Goal: Task Accomplishment & Management: Use online tool/utility

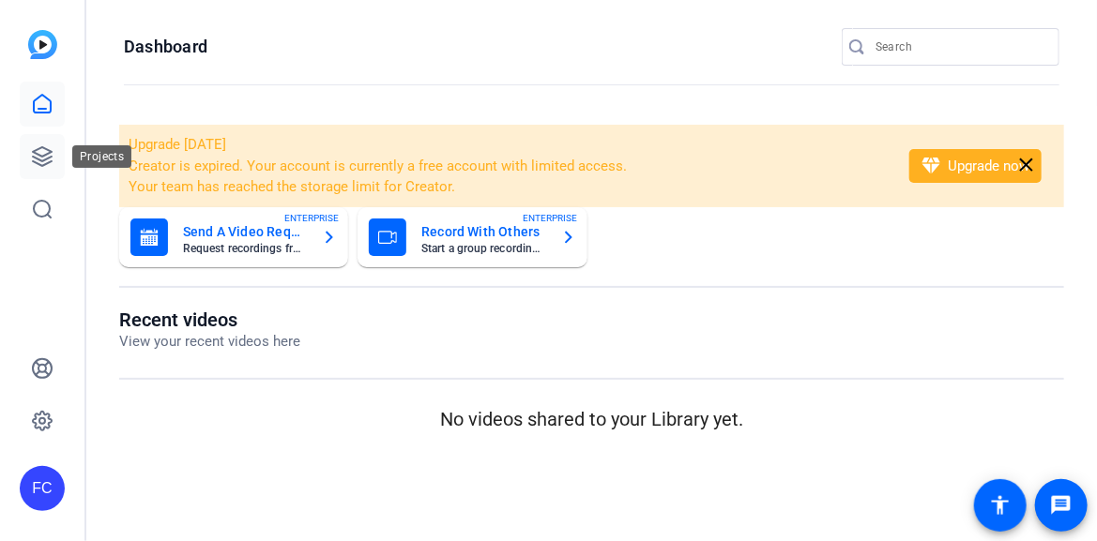
click at [46, 158] on icon at bounding box center [42, 156] width 19 height 19
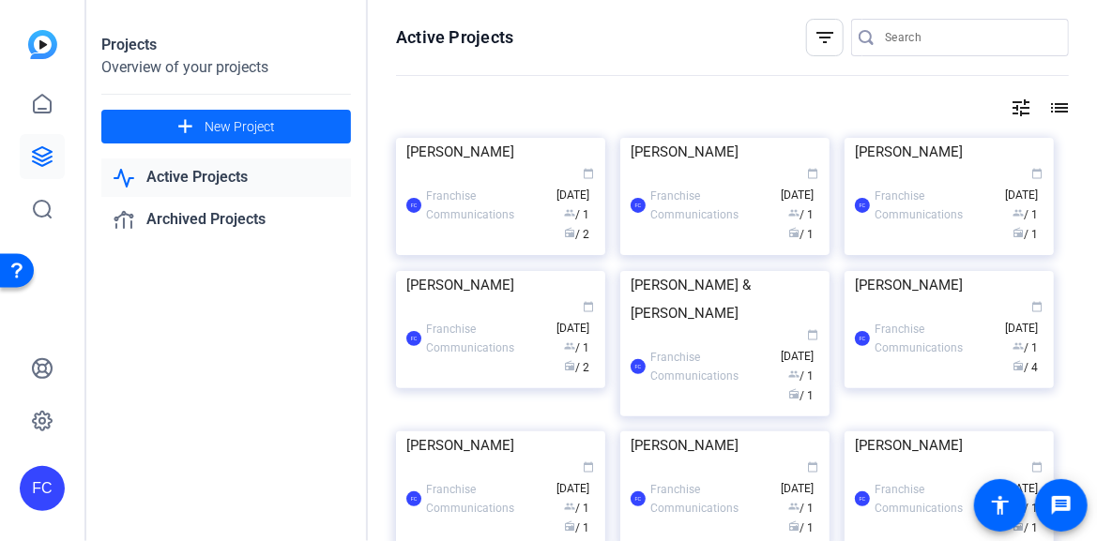
click at [217, 131] on span "New Project" at bounding box center [240, 127] width 70 height 20
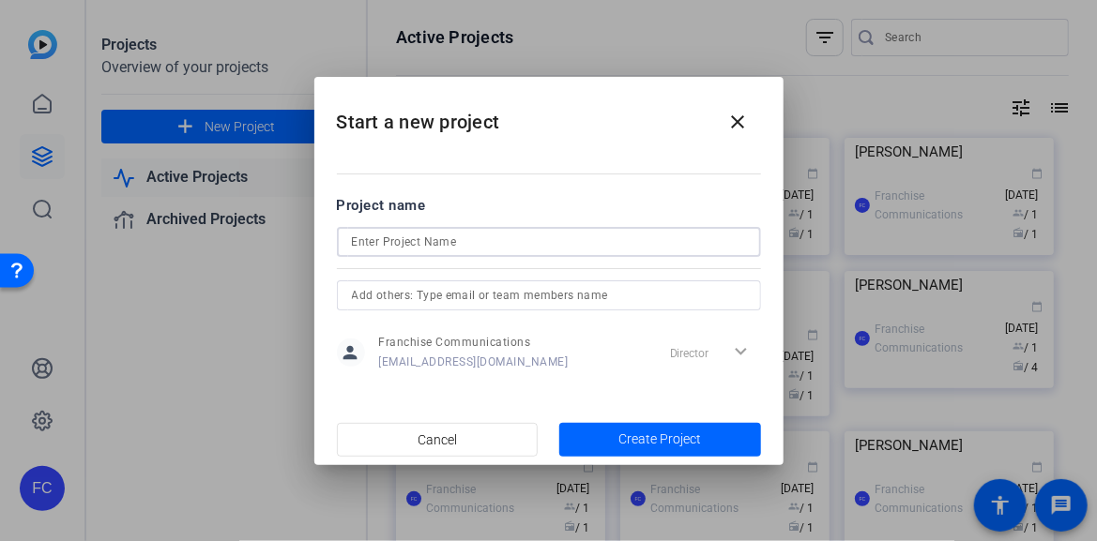
click at [388, 244] on input at bounding box center [549, 242] width 394 height 23
type input "[PERSON_NAME]"
click at [645, 432] on span "Create Project" at bounding box center [659, 440] width 83 height 20
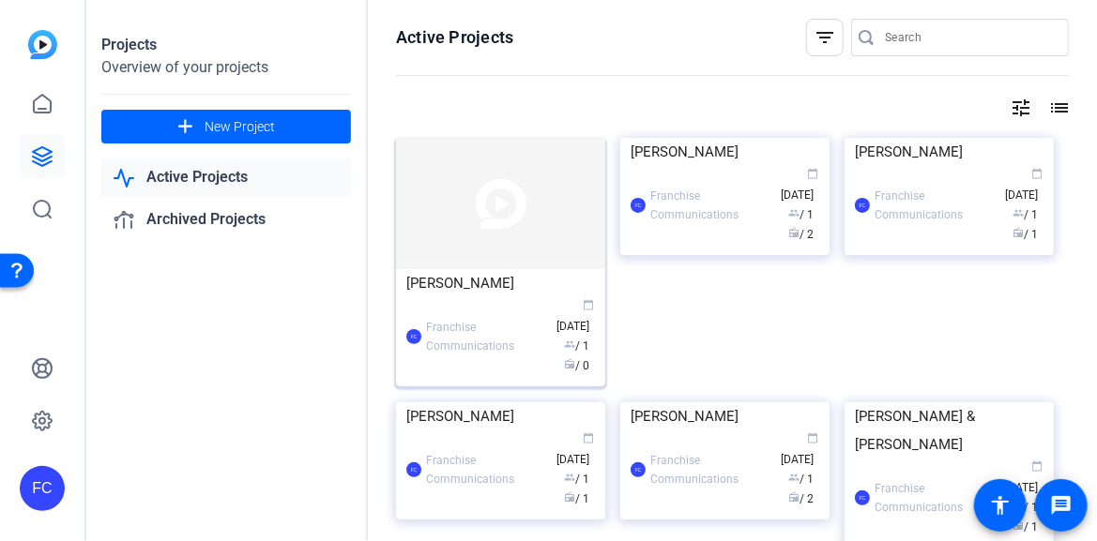
click at [432, 243] on img at bounding box center [500, 203] width 209 height 131
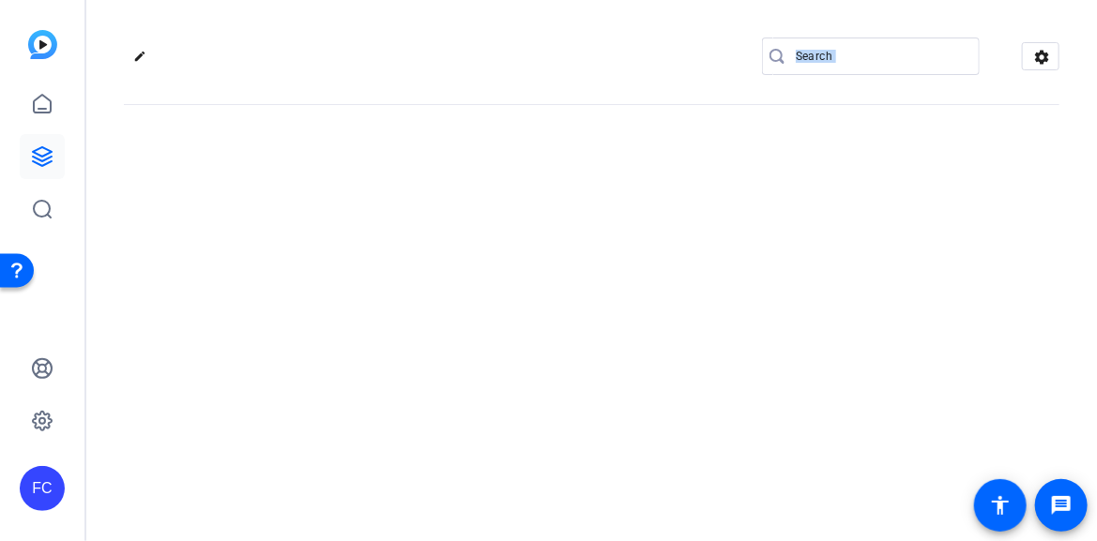
click at [432, 243] on div "edit settings" at bounding box center [591, 270] width 1010 height 541
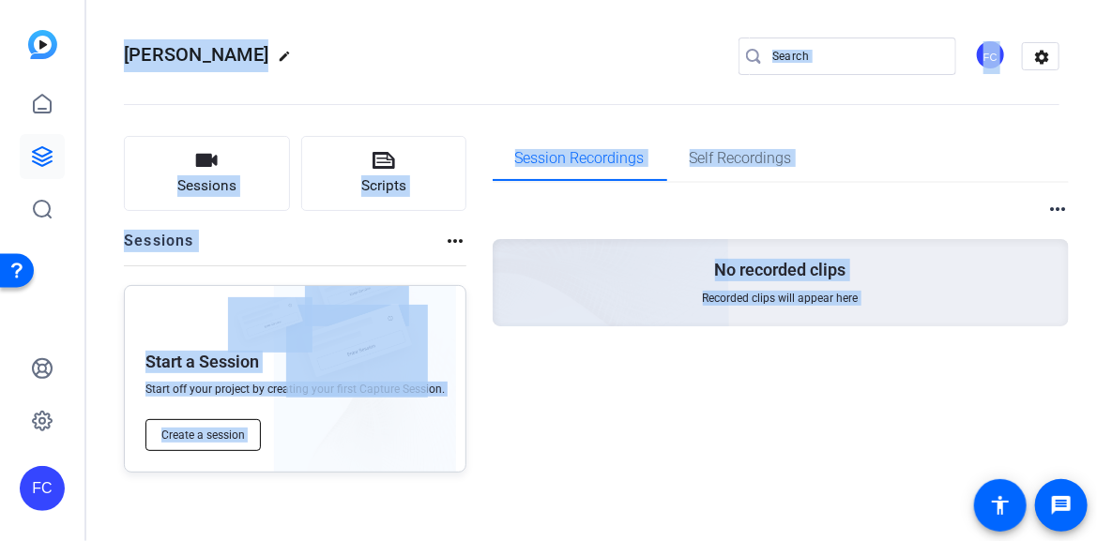
click at [217, 436] on span "Create a session" at bounding box center [202, 435] width 83 height 15
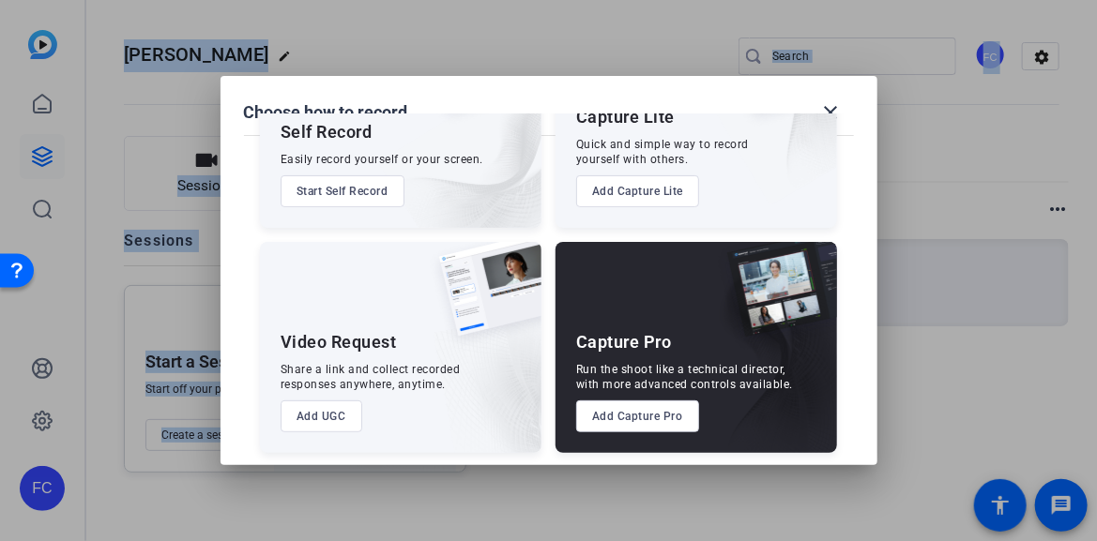
scroll to position [140, 0]
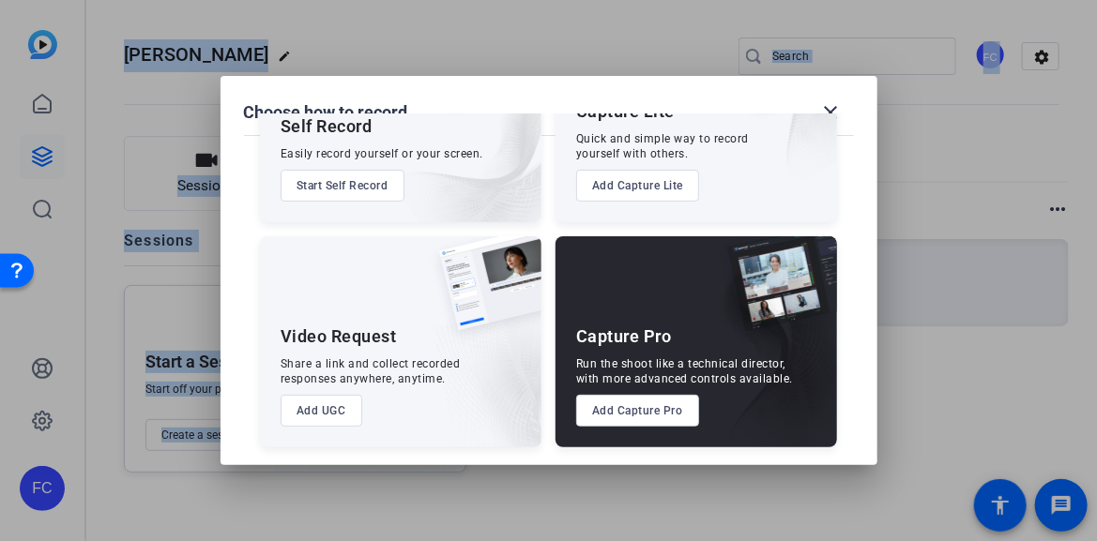
click at [657, 417] on button "Add Capture Pro" at bounding box center [637, 411] width 123 height 32
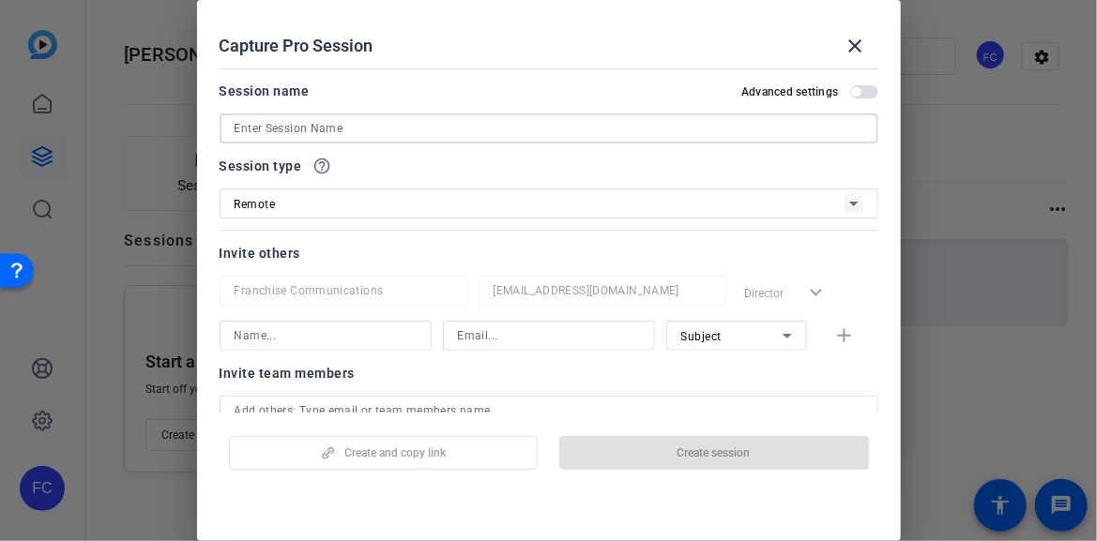
click at [250, 127] on input at bounding box center [549, 128] width 629 height 23
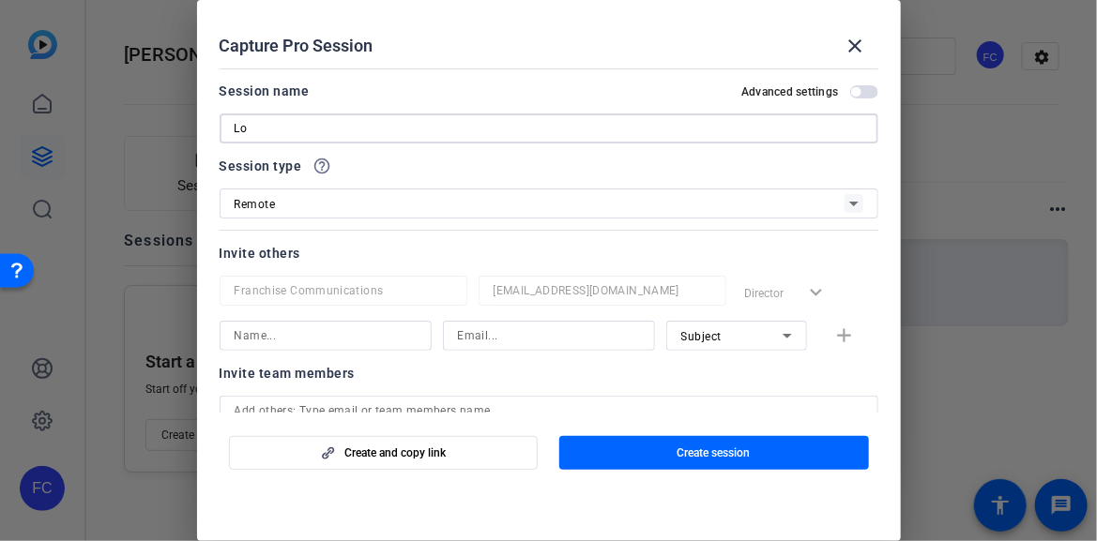
type input "L"
type input "[PERSON_NAME]"
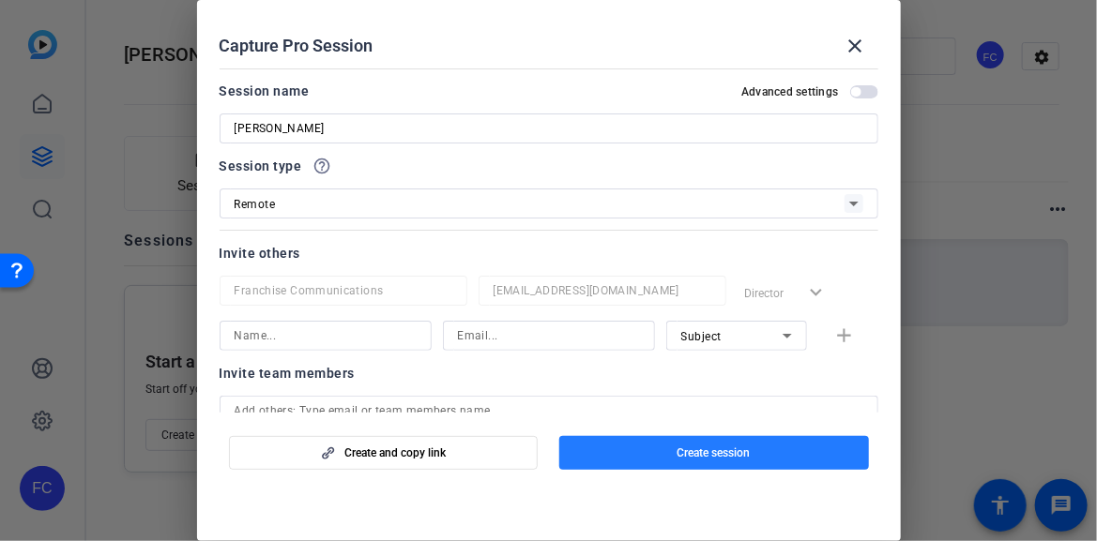
click at [745, 457] on span "Create session" at bounding box center [713, 453] width 73 height 15
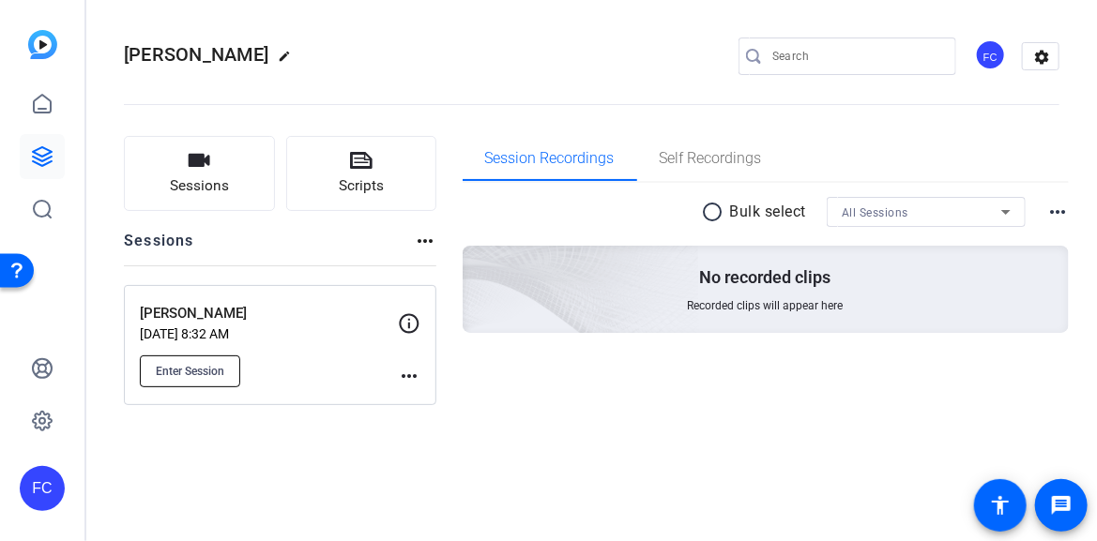
click at [189, 376] on span "Enter Session" at bounding box center [190, 371] width 68 height 15
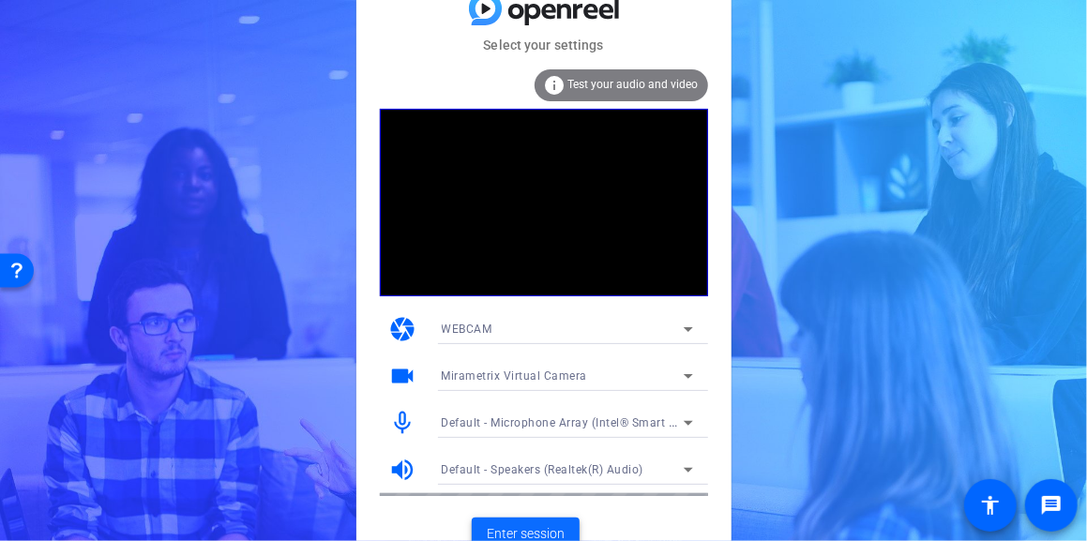
click at [560, 520] on span at bounding box center [526, 534] width 108 height 45
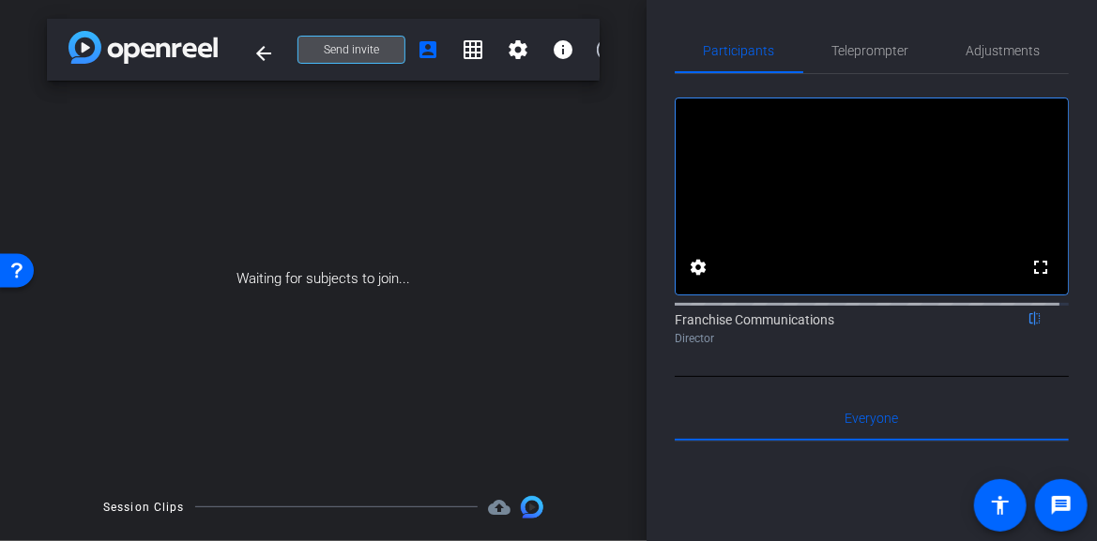
click at [324, 42] on span "Send invite" at bounding box center [351, 49] width 55 height 15
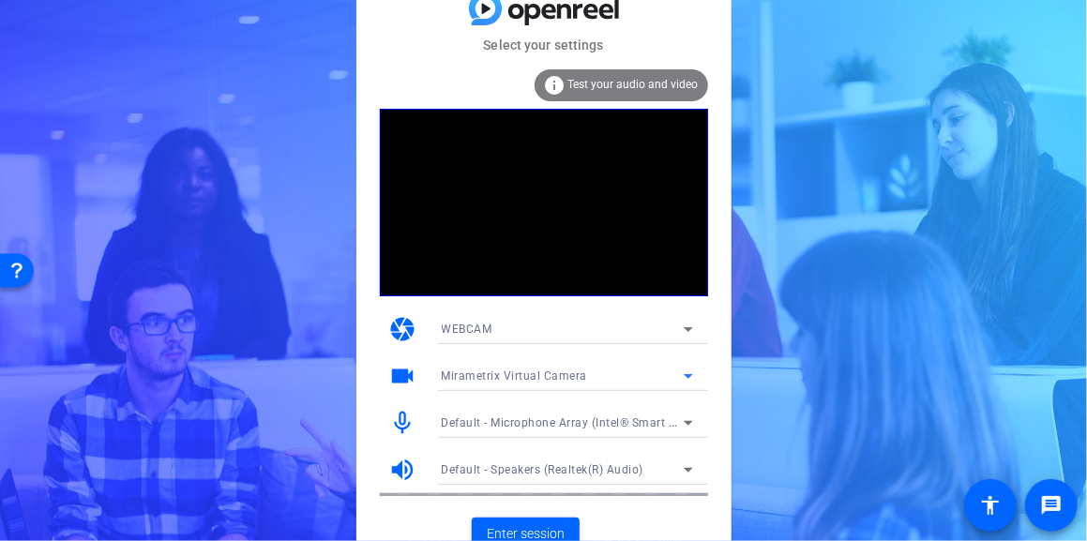
click at [686, 380] on icon at bounding box center [688, 376] width 23 height 23
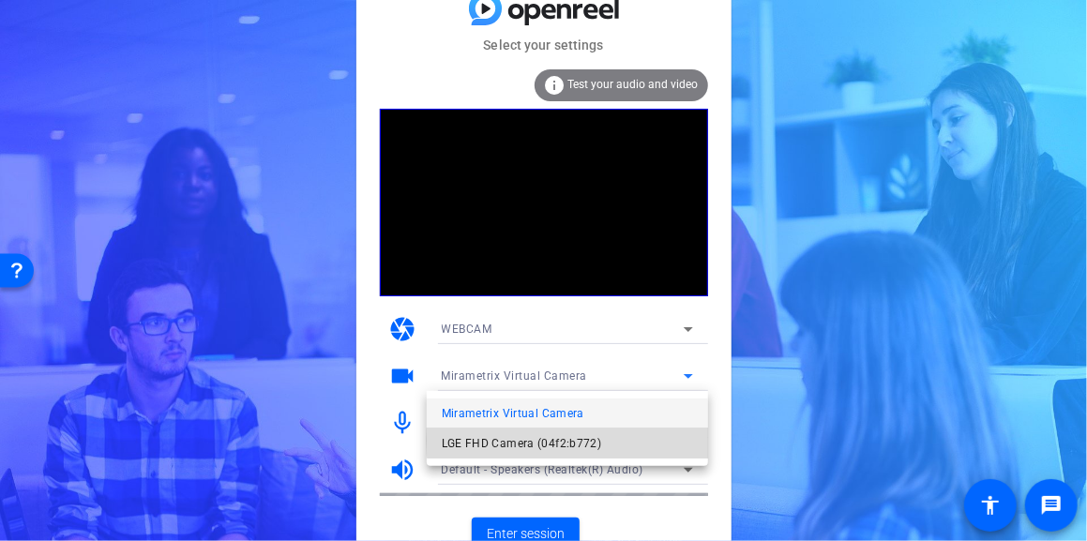
click at [0, 0] on span "LGE FHD Camera (04f2:b772)" at bounding box center [0, 0] width 0 height 0
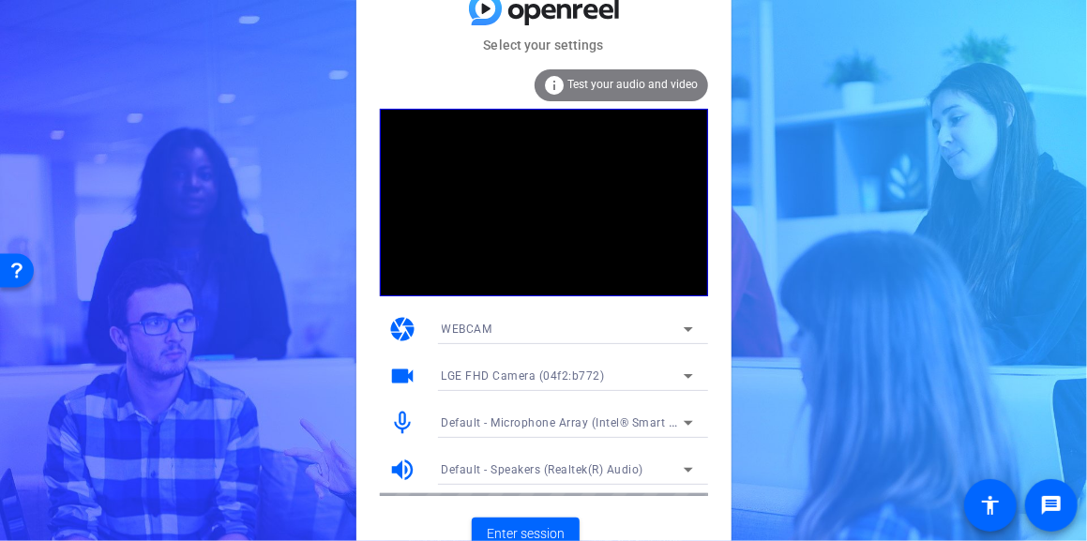
click at [560, 535] on mat-card-actions "Enter session" at bounding box center [543, 534] width 375 height 49
click at [548, 524] on span "Enter session" at bounding box center [526, 534] width 78 height 20
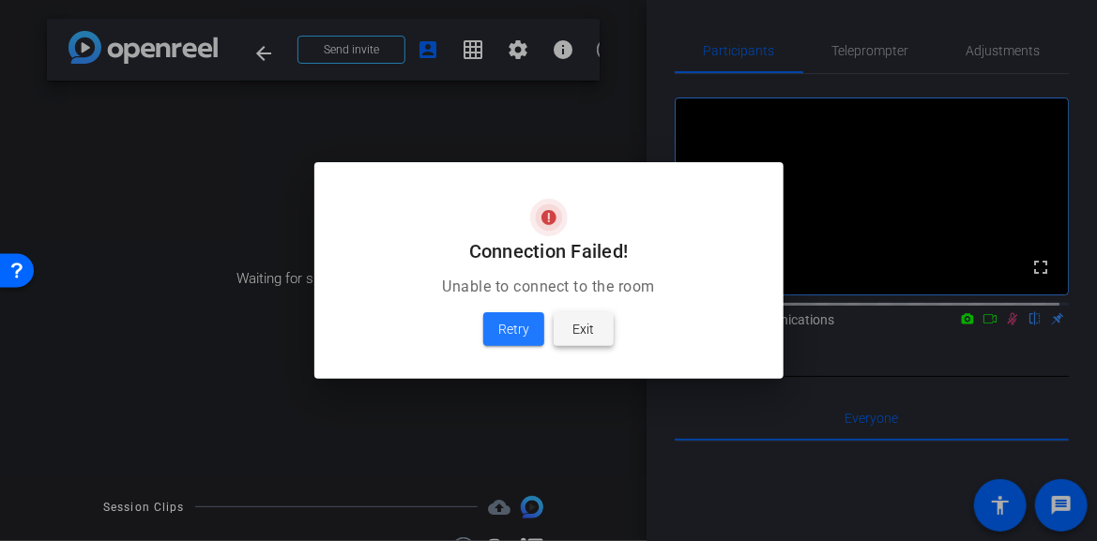
click at [580, 325] on span "Exit" at bounding box center [584, 329] width 22 height 23
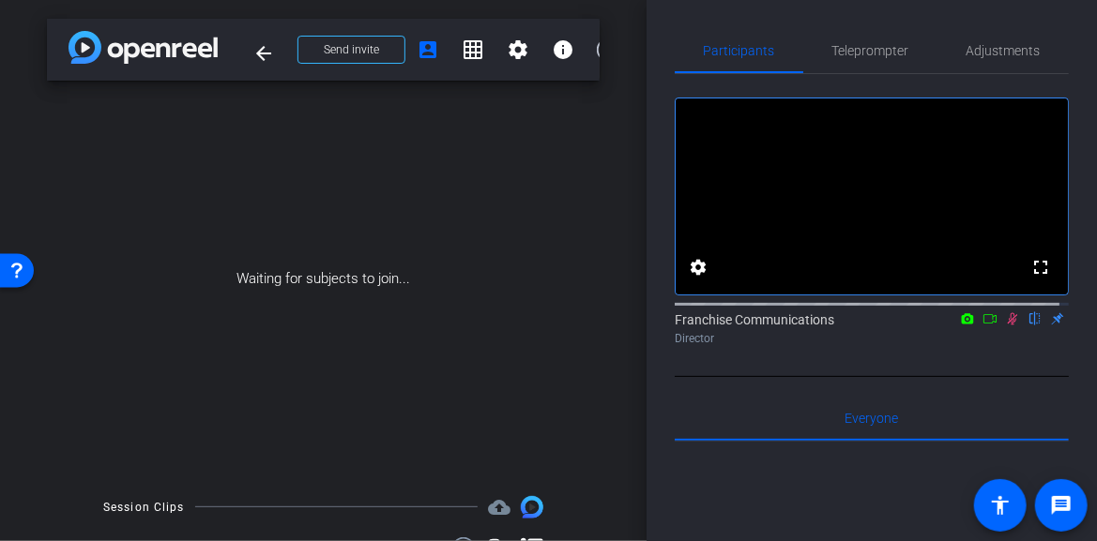
click at [1005, 326] on icon at bounding box center [1012, 318] width 15 height 13
click at [742, 46] on span "Participants" at bounding box center [739, 50] width 71 height 13
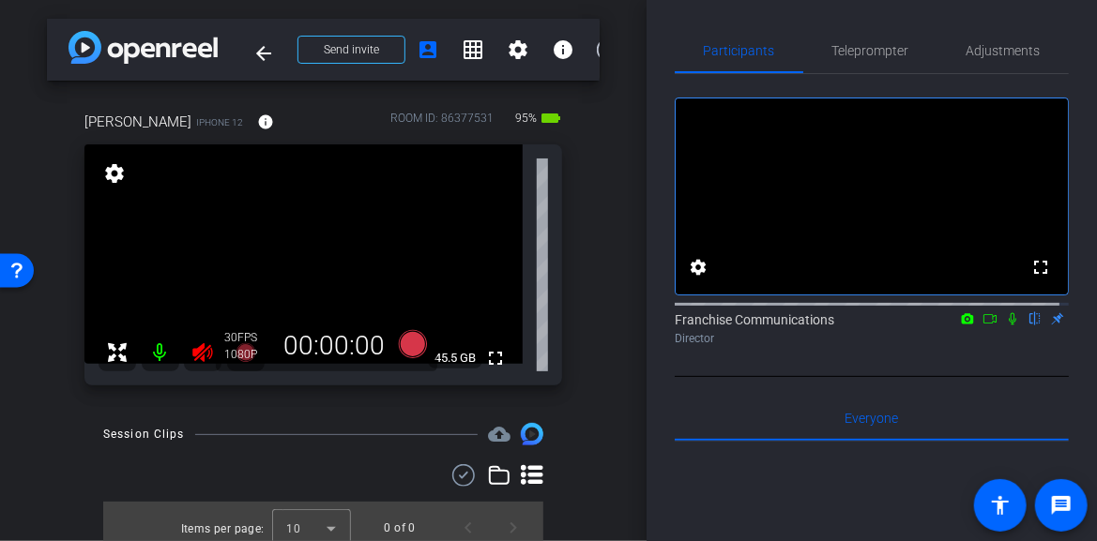
click at [200, 347] on icon at bounding box center [202, 352] width 20 height 19
click at [993, 51] on span "Adjustments" at bounding box center [1003, 50] width 74 height 13
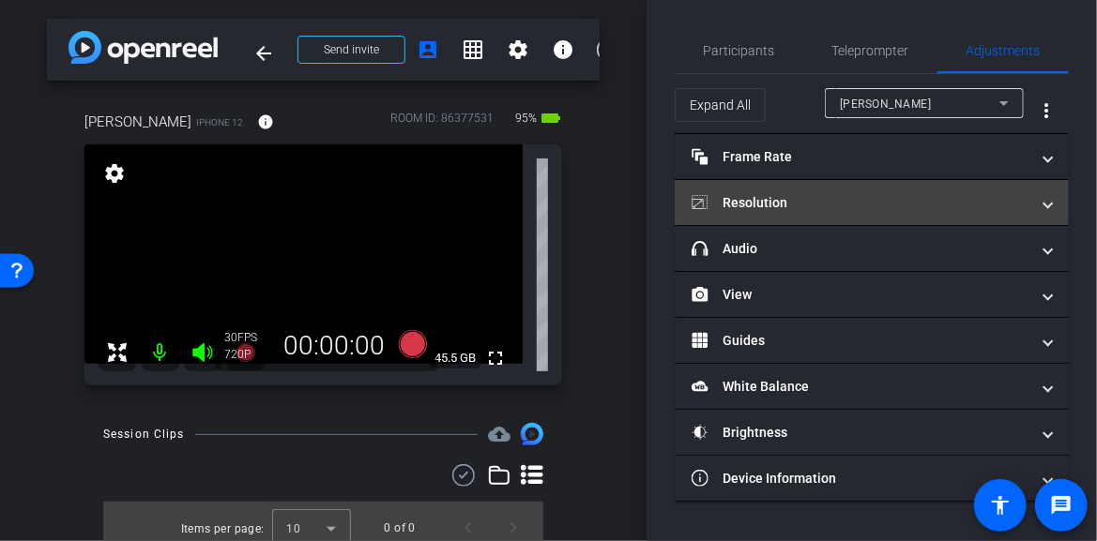
click at [1056, 210] on mat-expansion-panel-header "Resolution" at bounding box center [872, 202] width 394 height 45
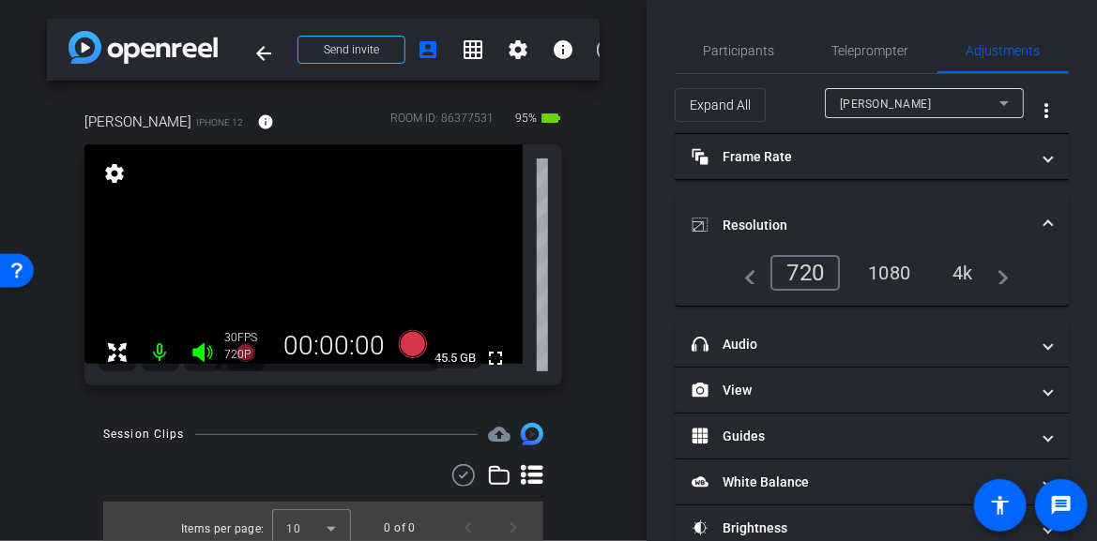
click at [950, 266] on div "4k" at bounding box center [962, 273] width 49 height 32
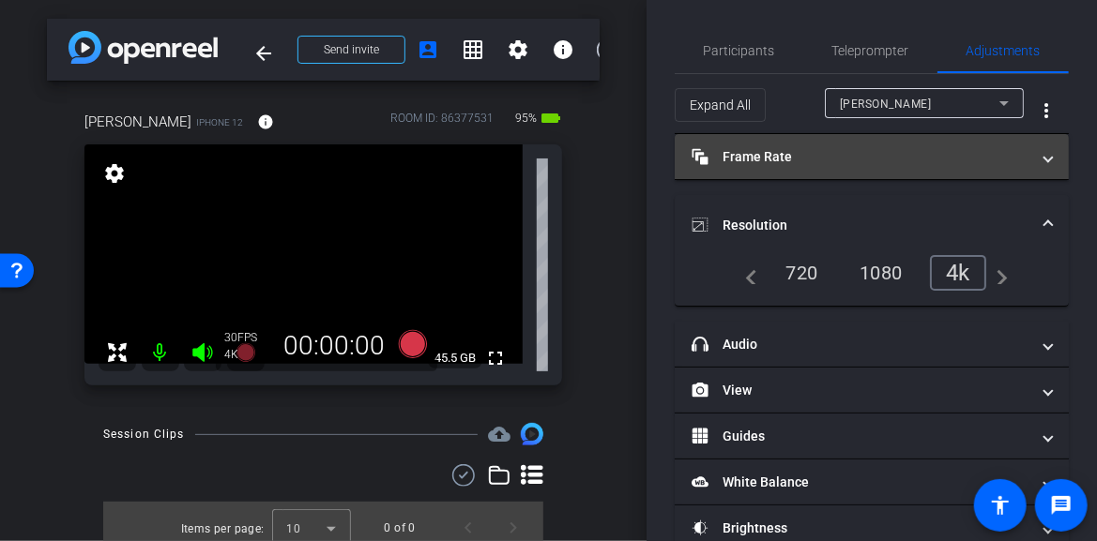
click at [1042, 166] on mat-expansion-panel-header "Frame Rate Frame Rate" at bounding box center [872, 156] width 394 height 45
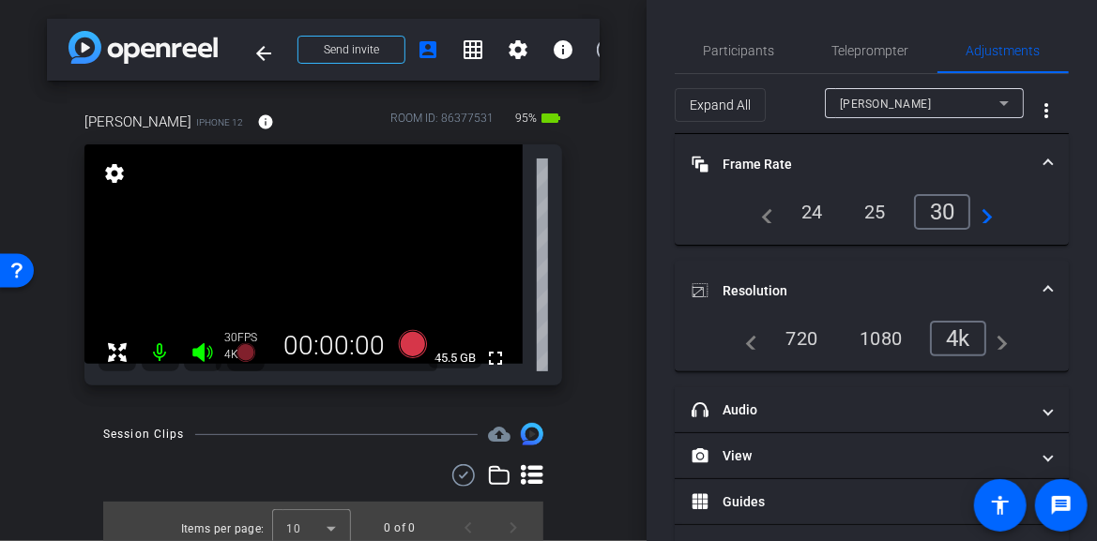
click at [819, 210] on div "24" at bounding box center [812, 212] width 50 height 32
click at [489, 354] on mat-icon "fullscreen" at bounding box center [495, 358] width 23 height 23
click at [409, 349] on icon at bounding box center [412, 344] width 28 height 28
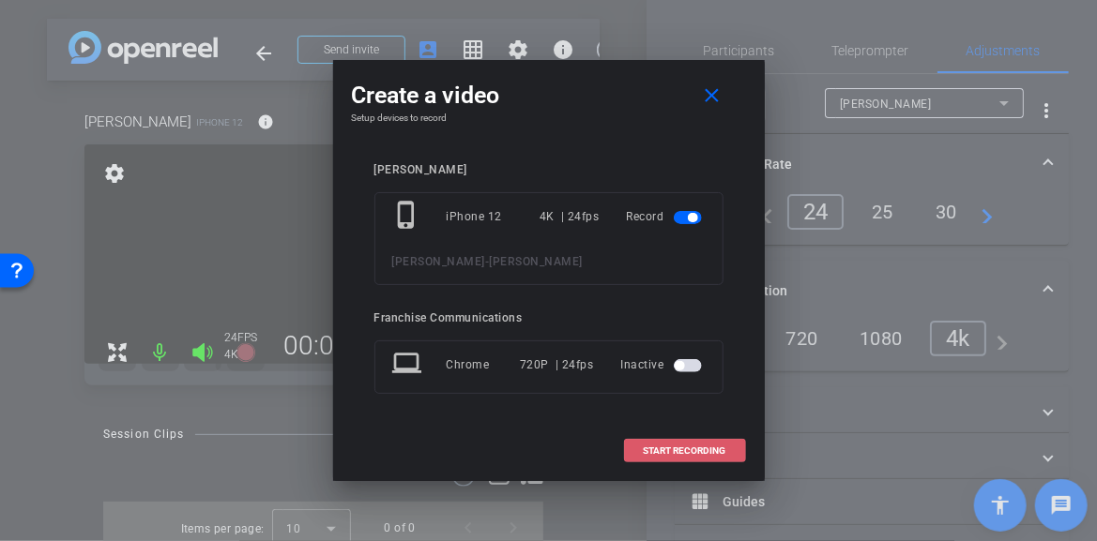
click at [691, 447] on span "START RECORDING" at bounding box center [685, 451] width 83 height 9
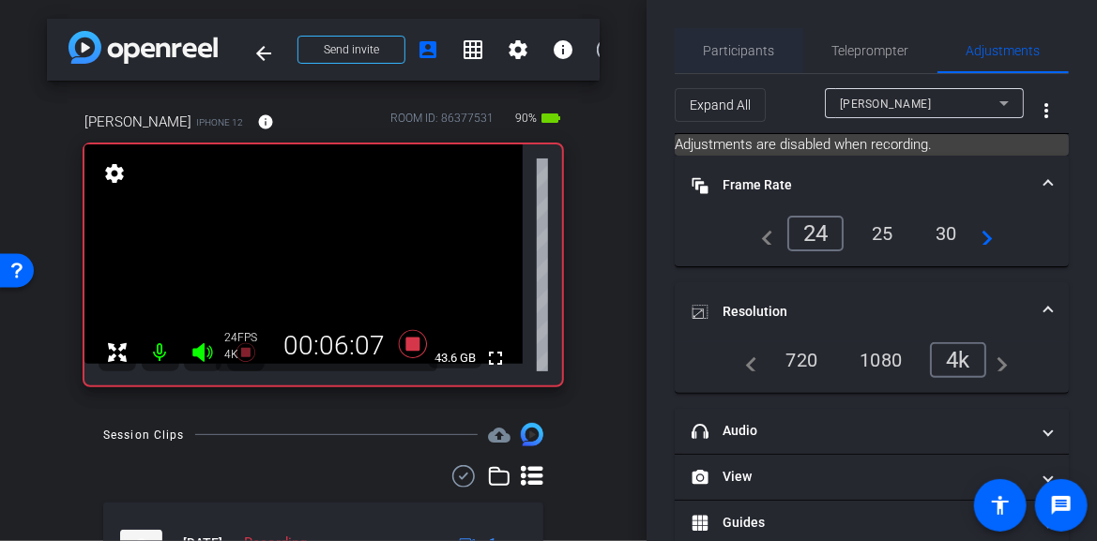
click at [755, 62] on span "Participants" at bounding box center [739, 50] width 71 height 45
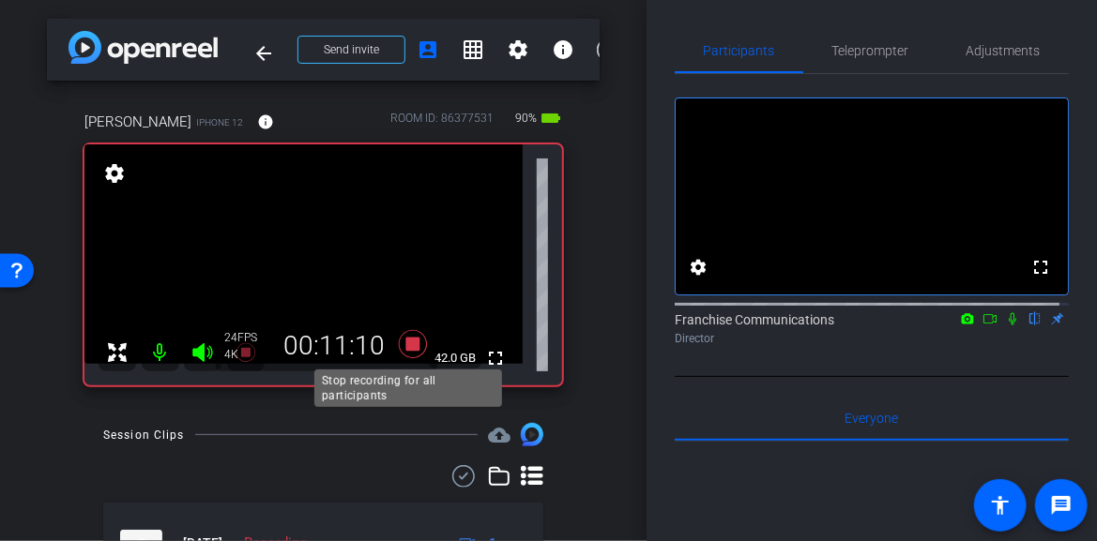
click at [402, 345] on icon at bounding box center [412, 344] width 28 height 28
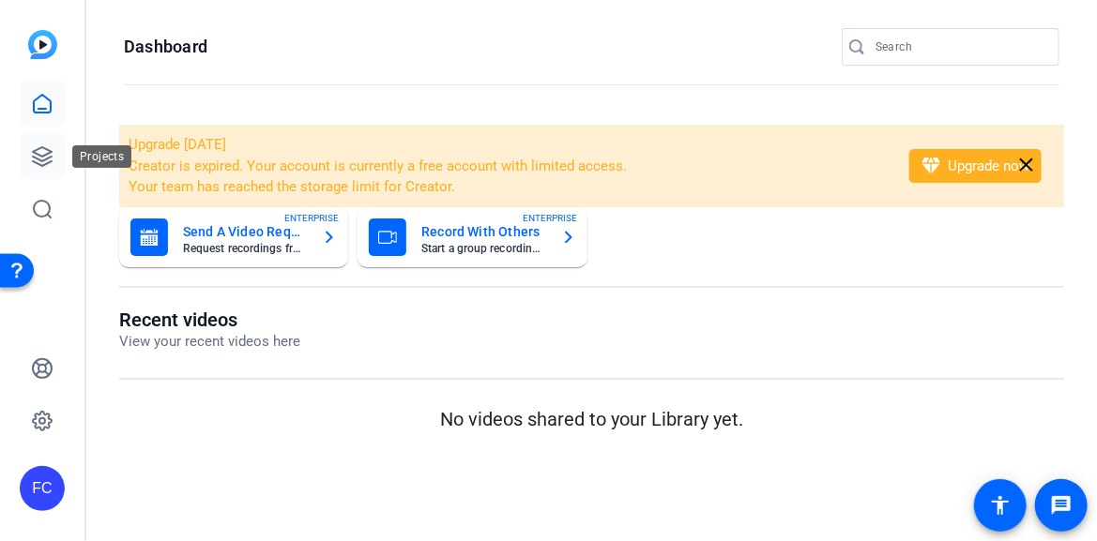
click at [43, 159] on icon at bounding box center [42, 156] width 23 height 23
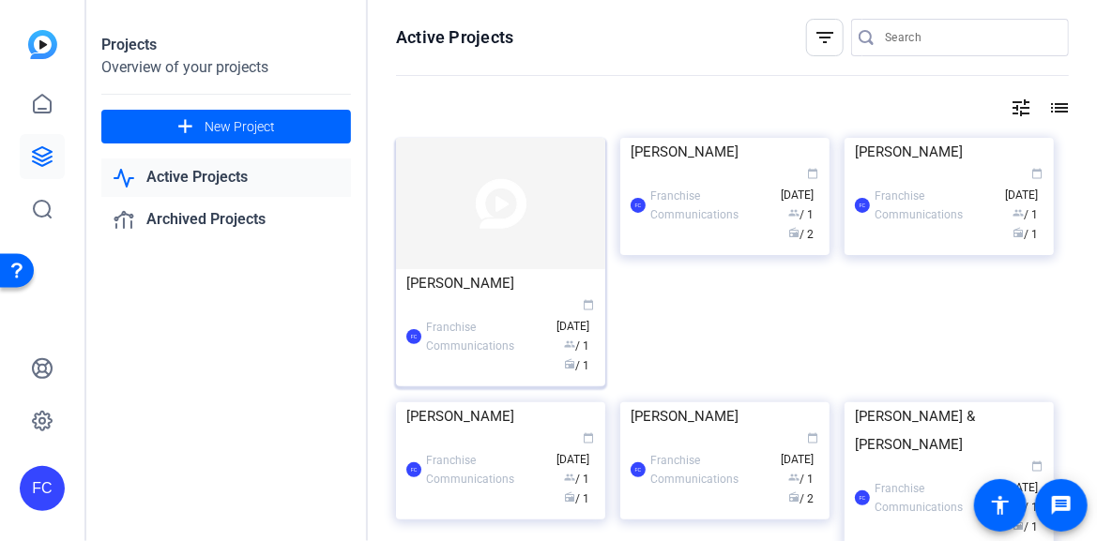
click at [483, 247] on img at bounding box center [500, 203] width 209 height 131
click at [483, 247] on div "Projects Overview of your projects add New Project Active Projects Archived Pro…" at bounding box center [591, 270] width 1010 height 541
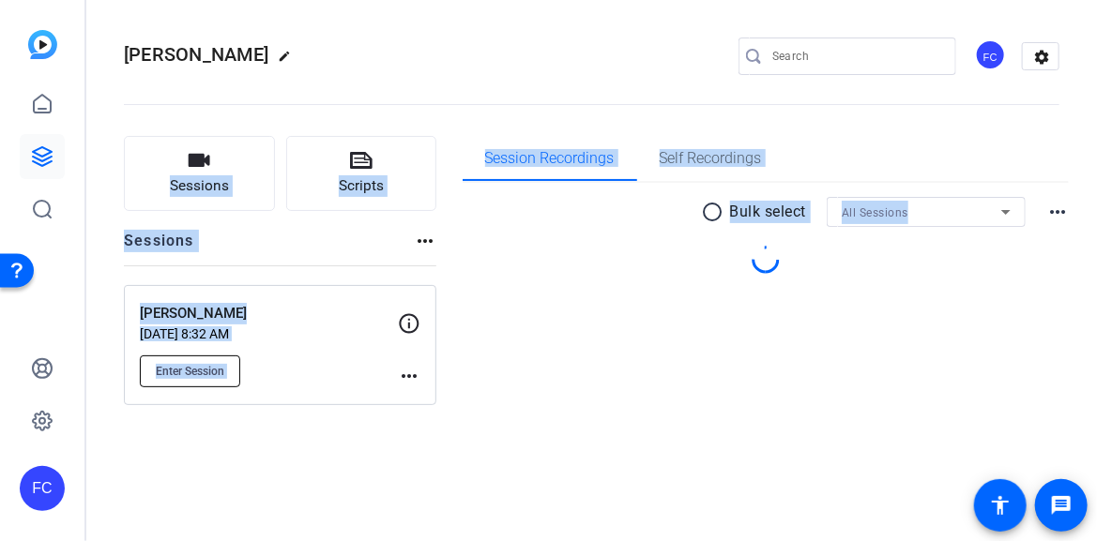
click at [206, 364] on span "Enter Session" at bounding box center [190, 371] width 68 height 15
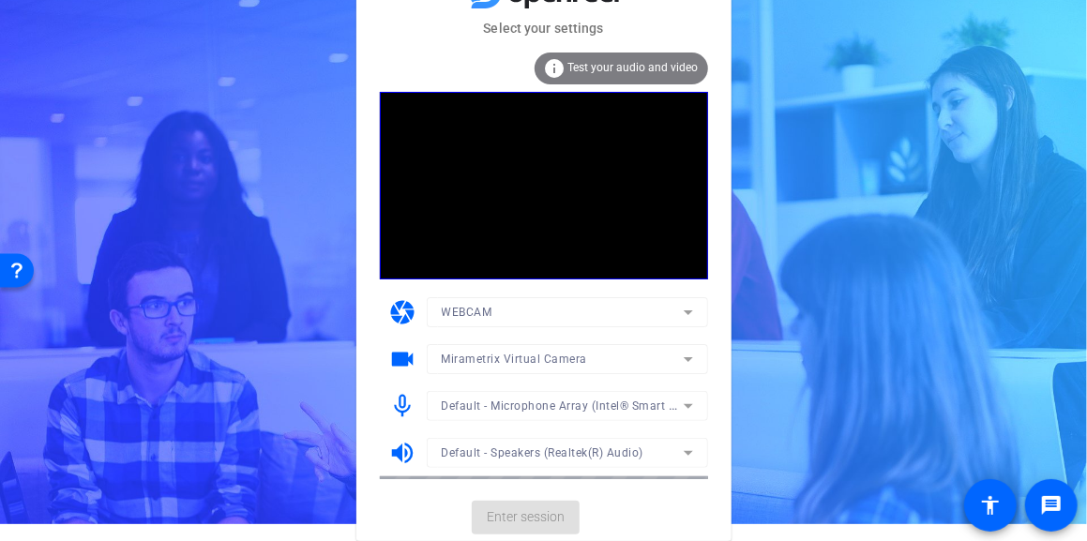
click at [551, 519] on mat-card-actions "Enter session" at bounding box center [543, 517] width 375 height 49
click at [541, 508] on span "Enter session" at bounding box center [526, 518] width 78 height 20
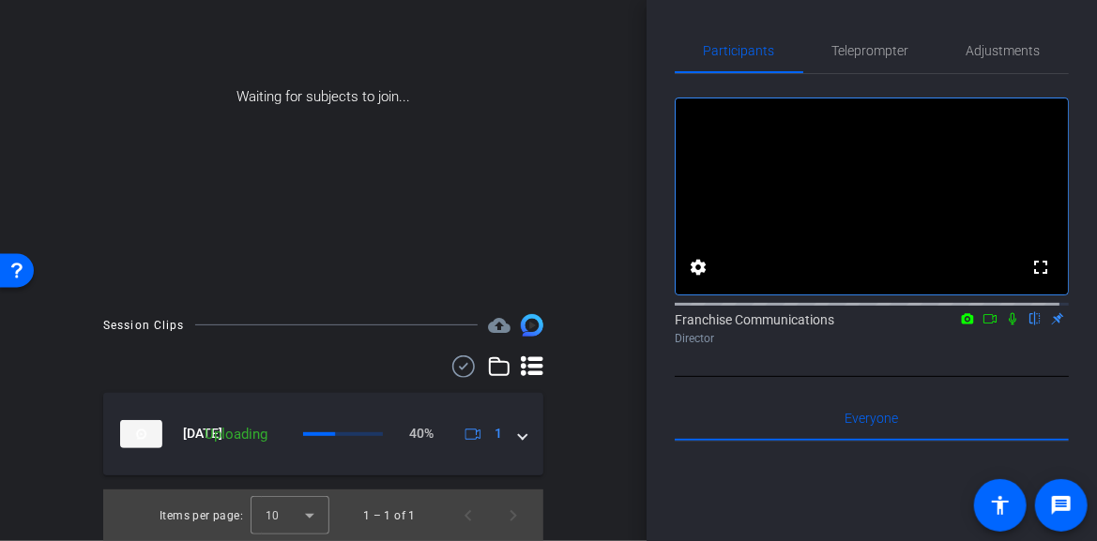
scroll to position [88, 0]
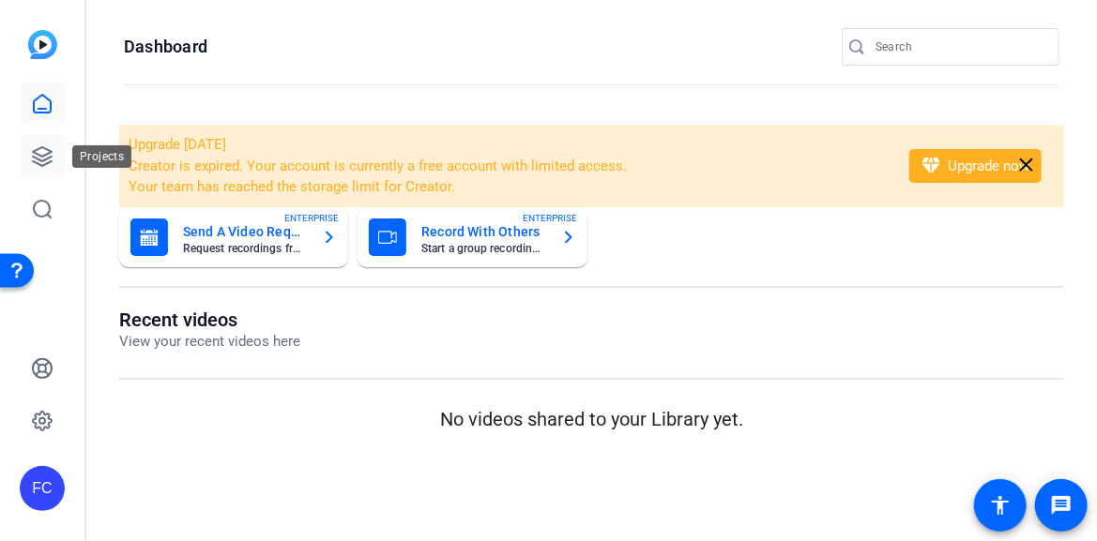
click at [45, 148] on icon at bounding box center [42, 156] width 19 height 19
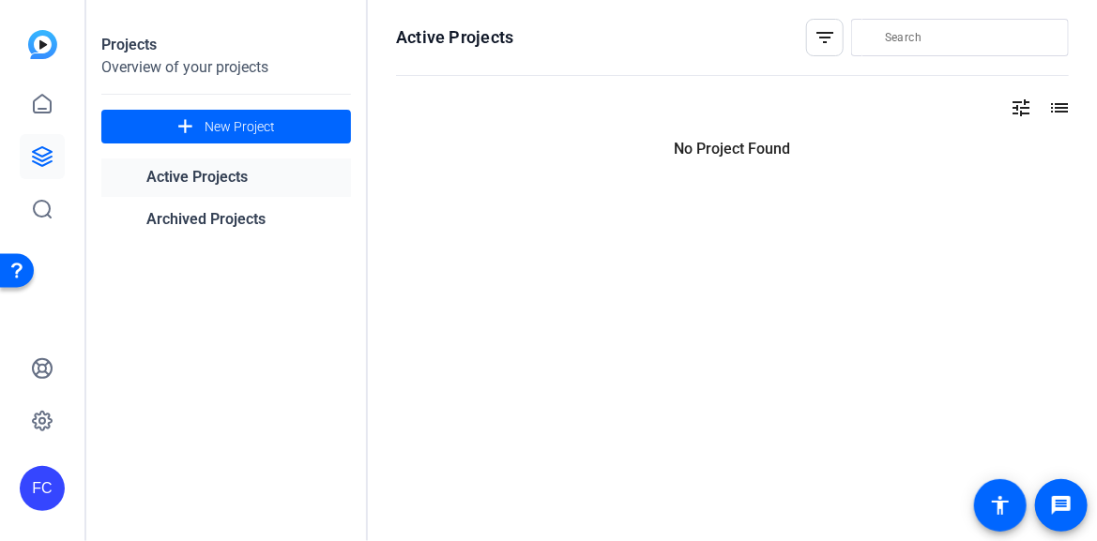
click at [45, 148] on icon at bounding box center [42, 156] width 19 height 19
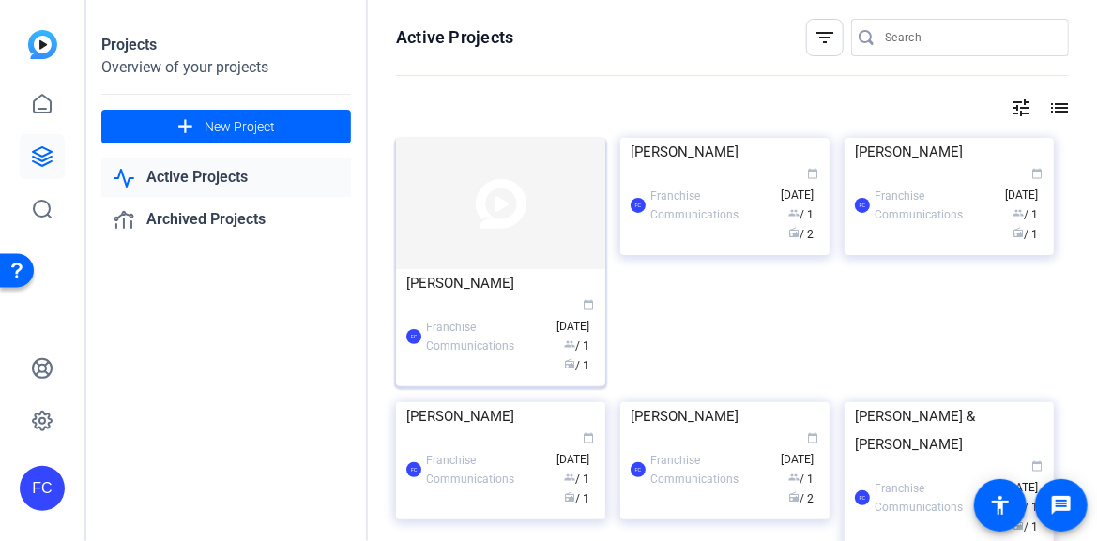
click at [495, 217] on img at bounding box center [500, 203] width 209 height 131
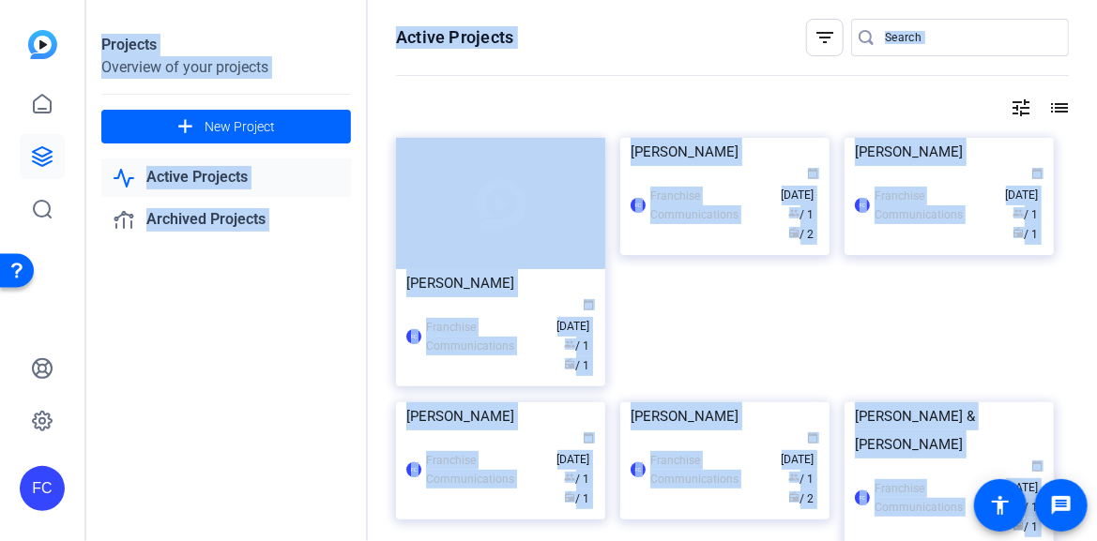
click at [495, 216] on div "Projects Overview of your projects add New Project Active Projects Archived Pro…" at bounding box center [591, 270] width 1010 height 541
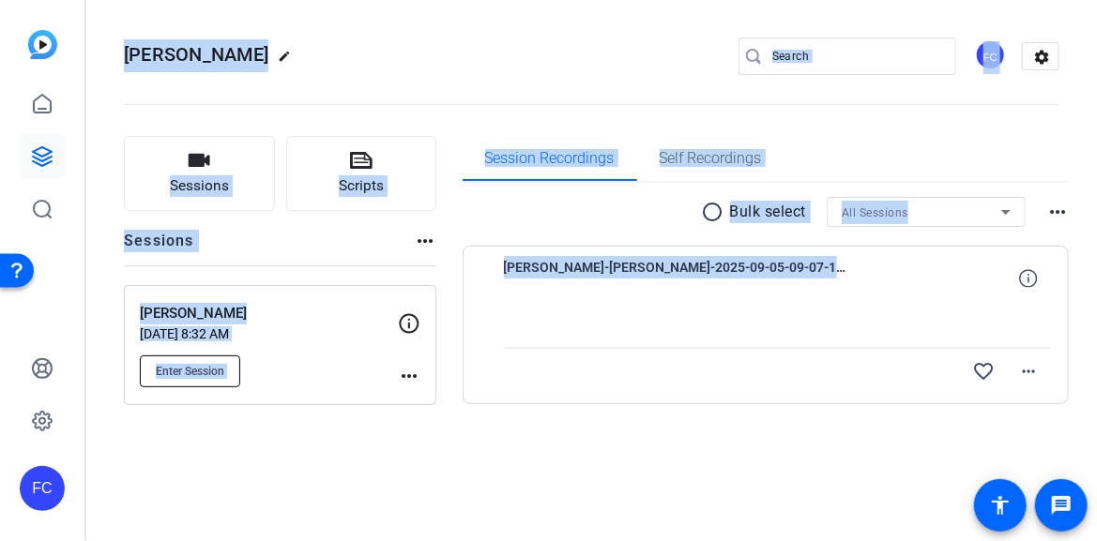
click at [198, 370] on span "Enter Session" at bounding box center [190, 371] width 68 height 15
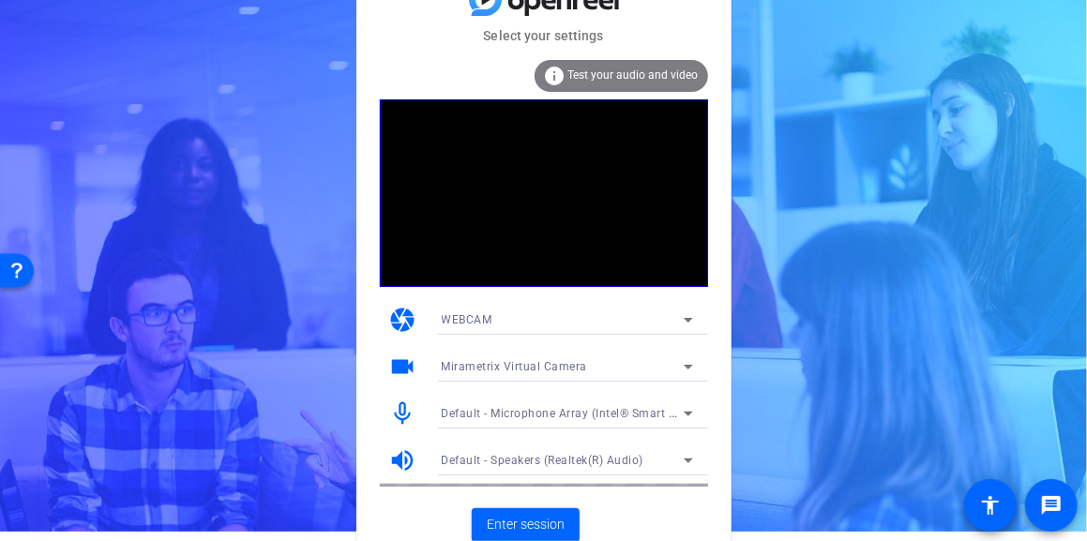
scroll to position [17, 0]
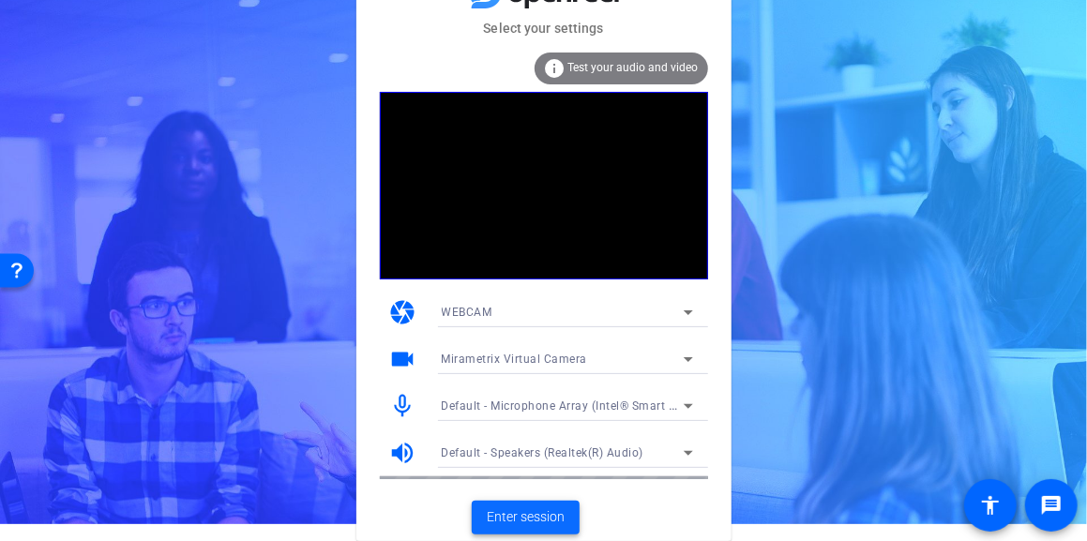
click at [533, 518] on span "Enter session" at bounding box center [526, 518] width 78 height 20
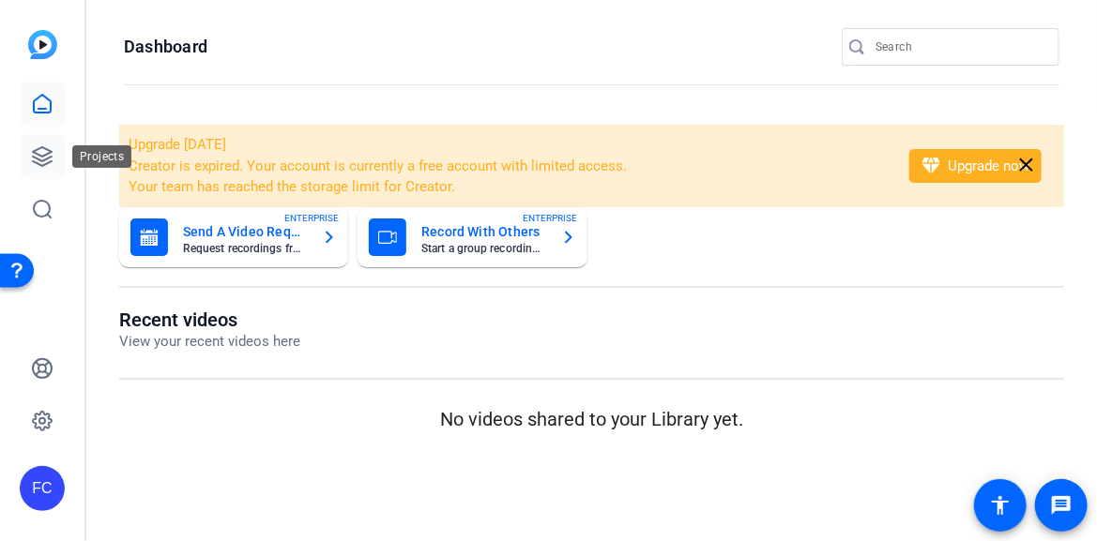
click at [38, 151] on icon at bounding box center [42, 156] width 23 height 23
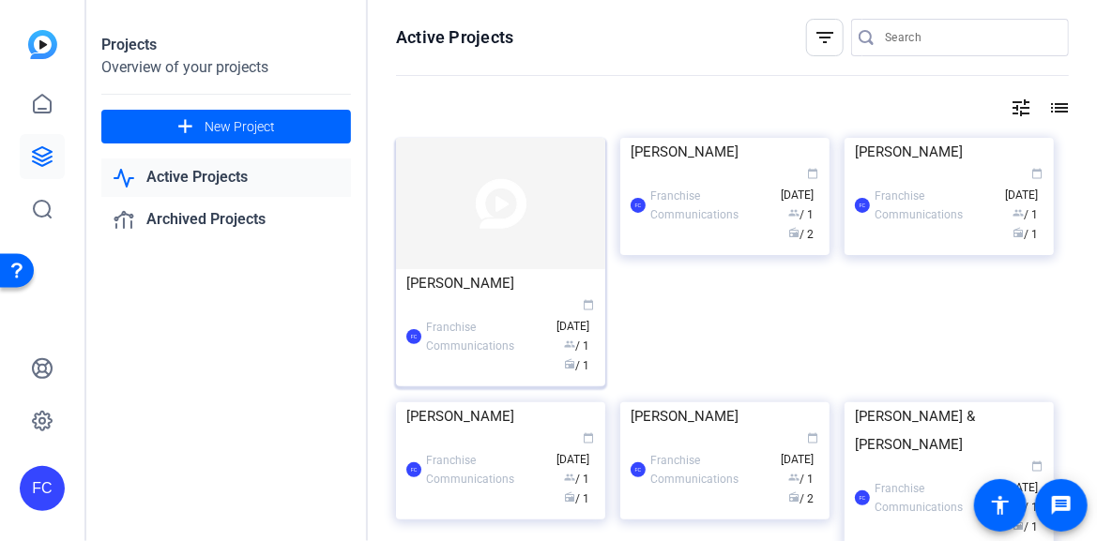
click at [458, 266] on img at bounding box center [500, 203] width 209 height 131
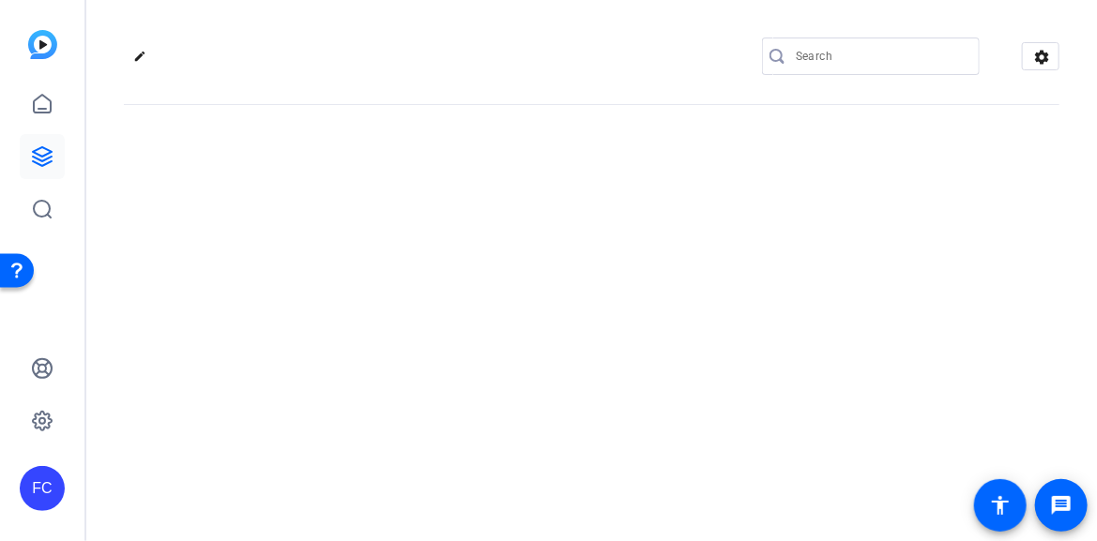
click at [458, 266] on div "edit settings" at bounding box center [591, 270] width 1010 height 541
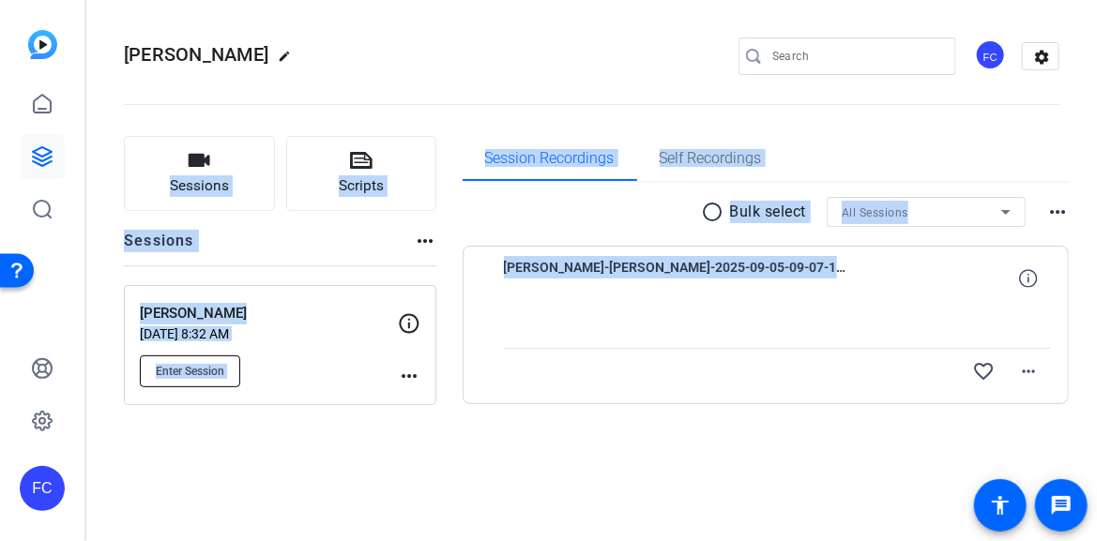
click at [199, 370] on span "Enter Session" at bounding box center [190, 371] width 68 height 15
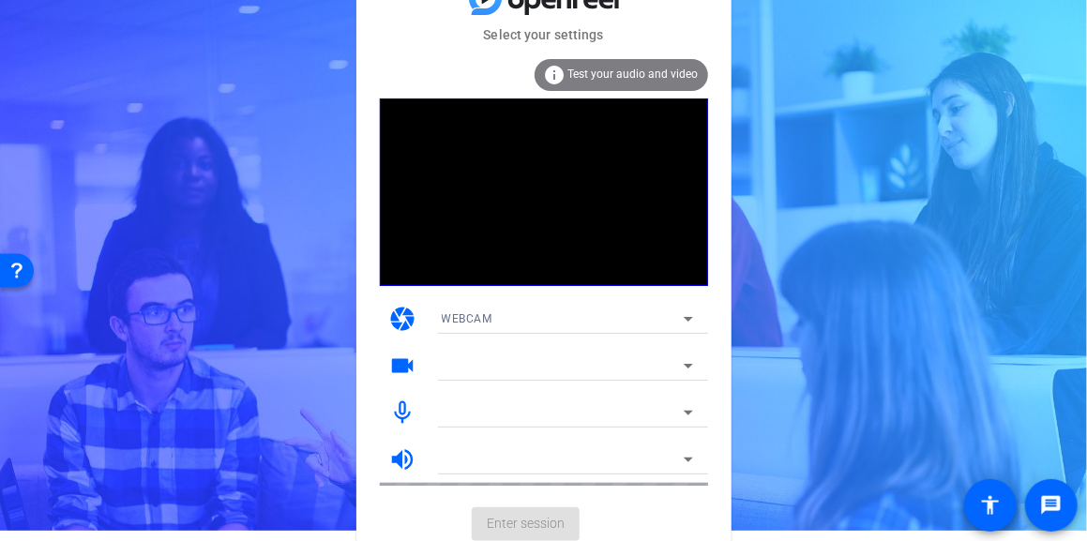
scroll to position [17, 0]
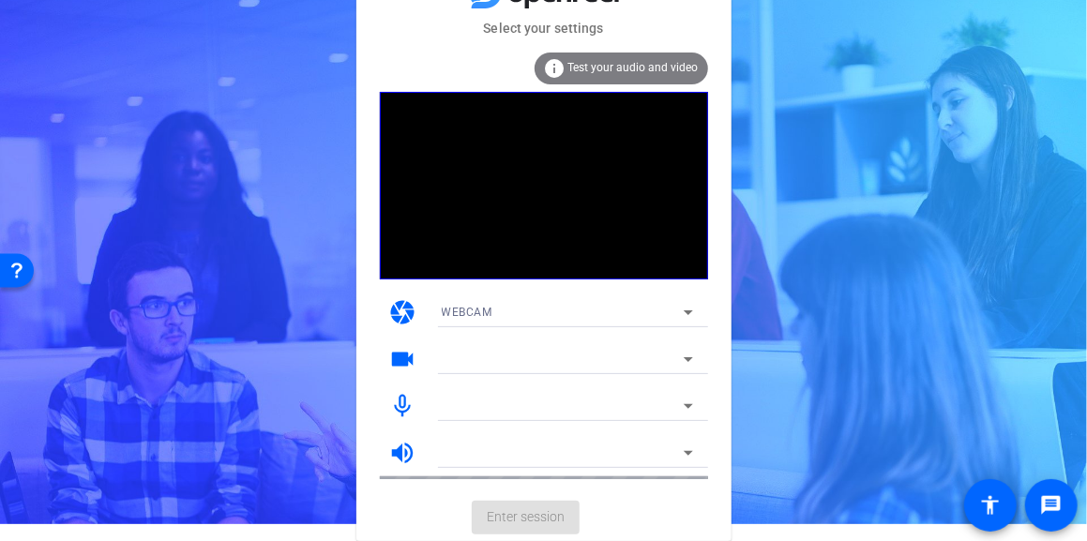
click at [685, 408] on mat-form-field at bounding box center [567, 406] width 281 height 30
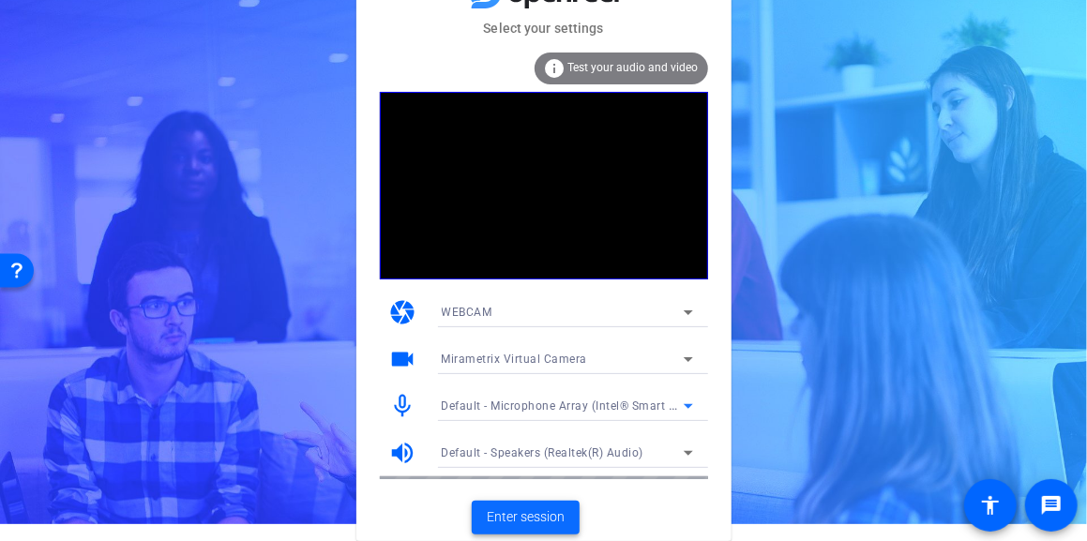
click at [543, 521] on span "Enter session" at bounding box center [526, 518] width 78 height 20
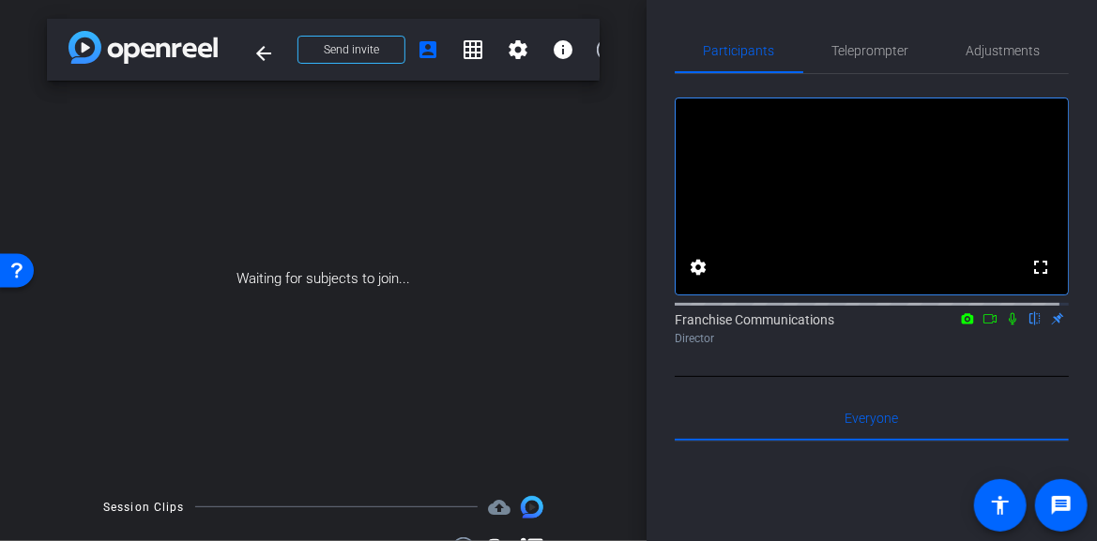
click at [1005, 326] on icon at bounding box center [1012, 318] width 15 height 13
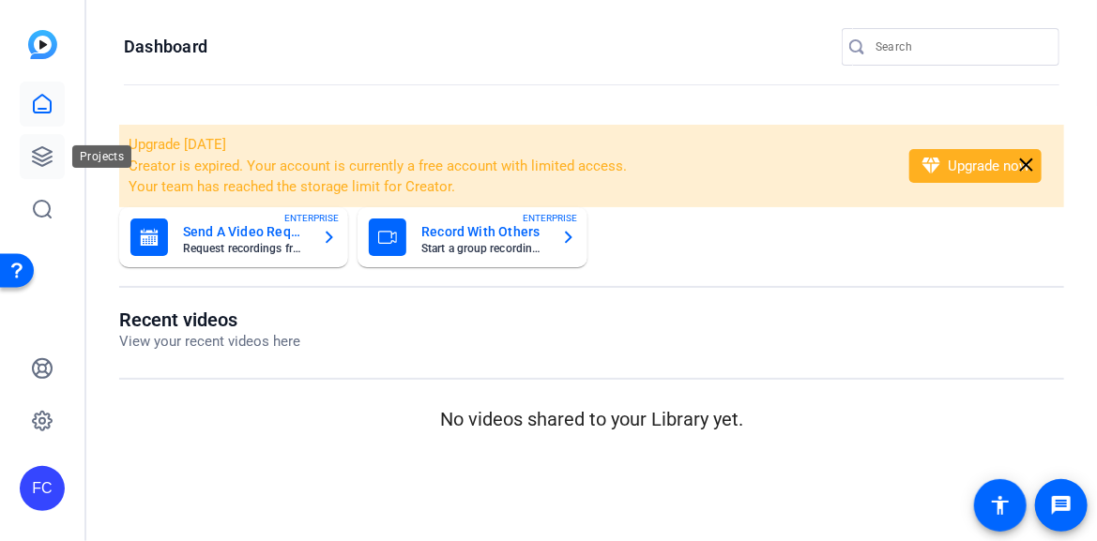
click at [39, 161] on icon at bounding box center [42, 156] width 23 height 23
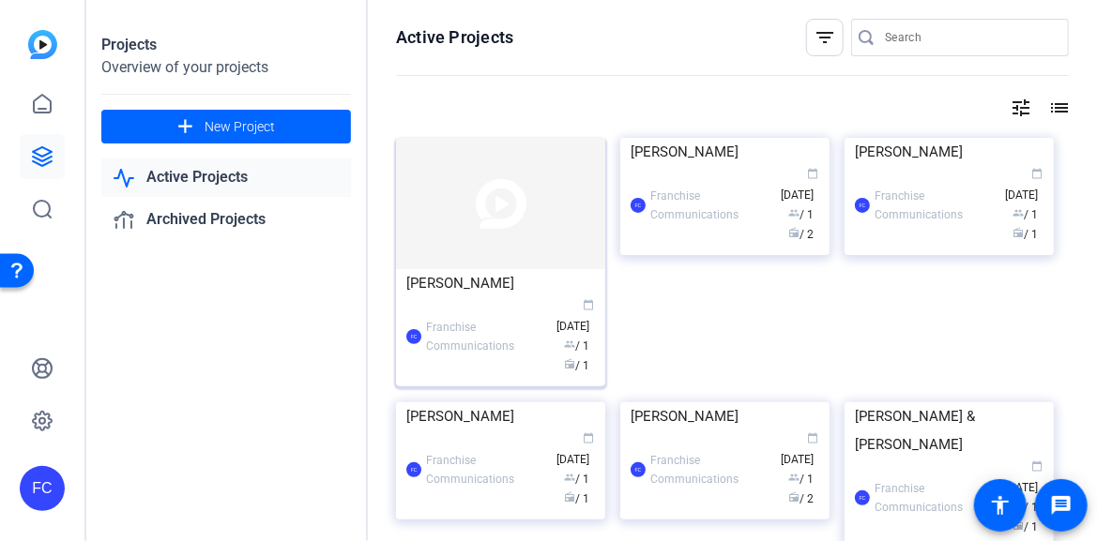
click at [527, 281] on div "[PERSON_NAME]" at bounding box center [500, 283] width 189 height 28
click at [527, 281] on div "Projects Overview of your projects add New Project Active Projects Archived Pro…" at bounding box center [591, 270] width 1010 height 541
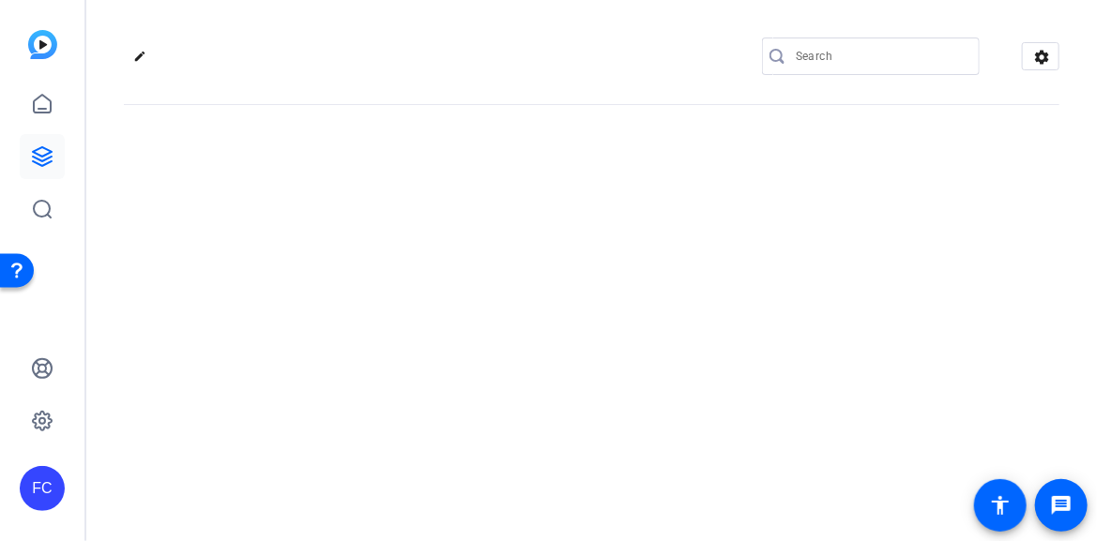
click at [527, 281] on div "edit settings" at bounding box center [591, 270] width 1010 height 541
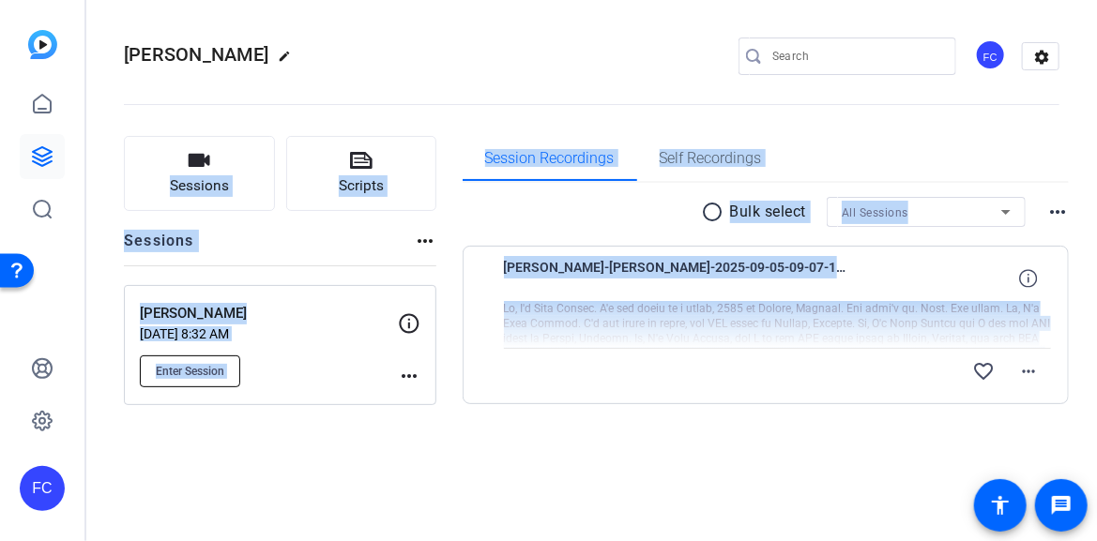
click at [194, 368] on span "Enter Session" at bounding box center [190, 371] width 68 height 15
click at [1027, 368] on mat-icon "more_horiz" at bounding box center [1028, 371] width 23 height 23
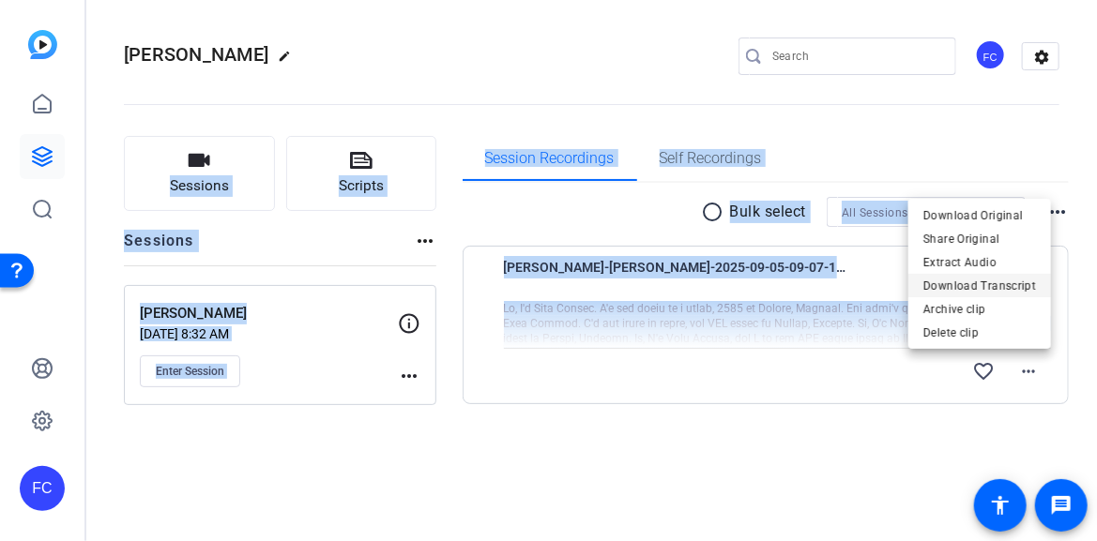
click at [1018, 283] on span "Download Transcript" at bounding box center [979, 285] width 113 height 23
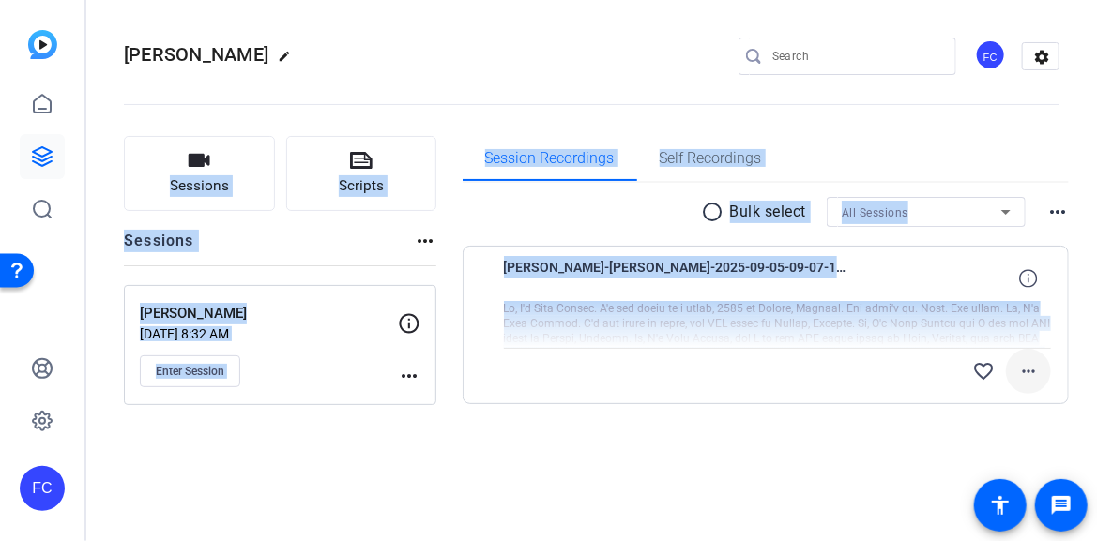
click at [1027, 374] on mat-icon "more_horiz" at bounding box center [1028, 371] width 23 height 23
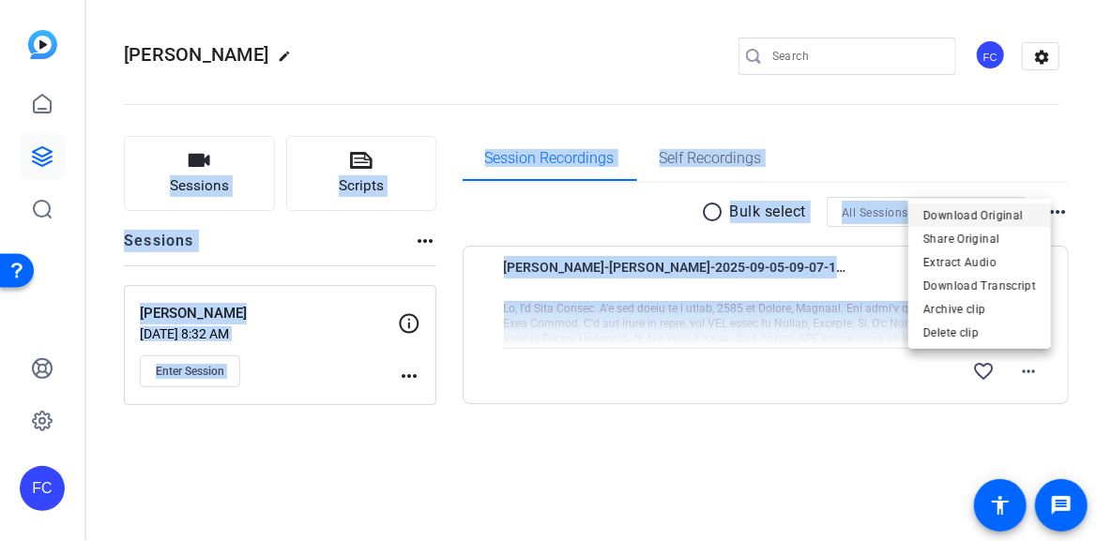
click at [994, 216] on span "Download Original" at bounding box center [979, 215] width 113 height 23
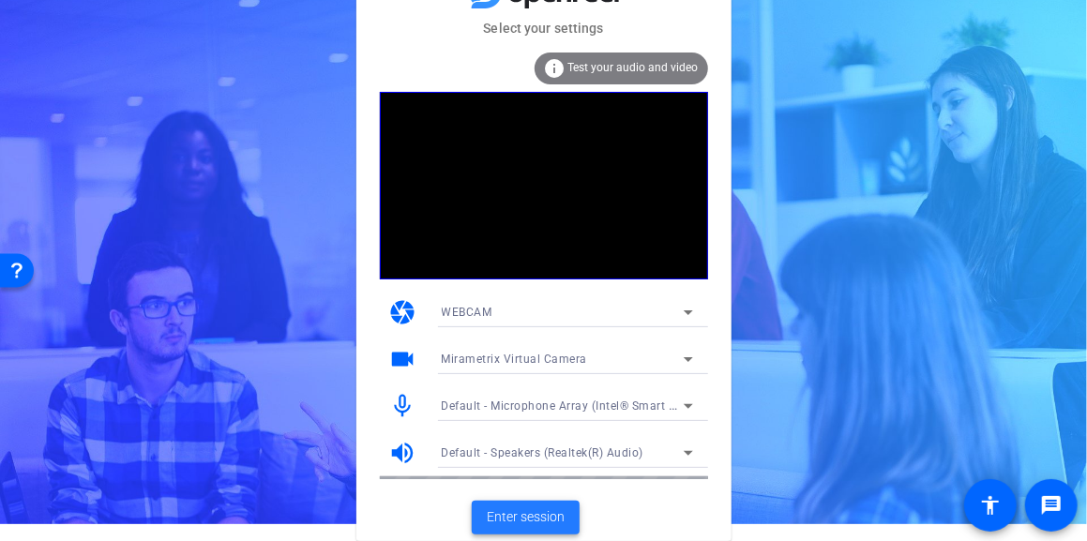
click at [540, 523] on span "Enter session" at bounding box center [526, 518] width 78 height 20
